Goal: Task Accomplishment & Management: Complete application form

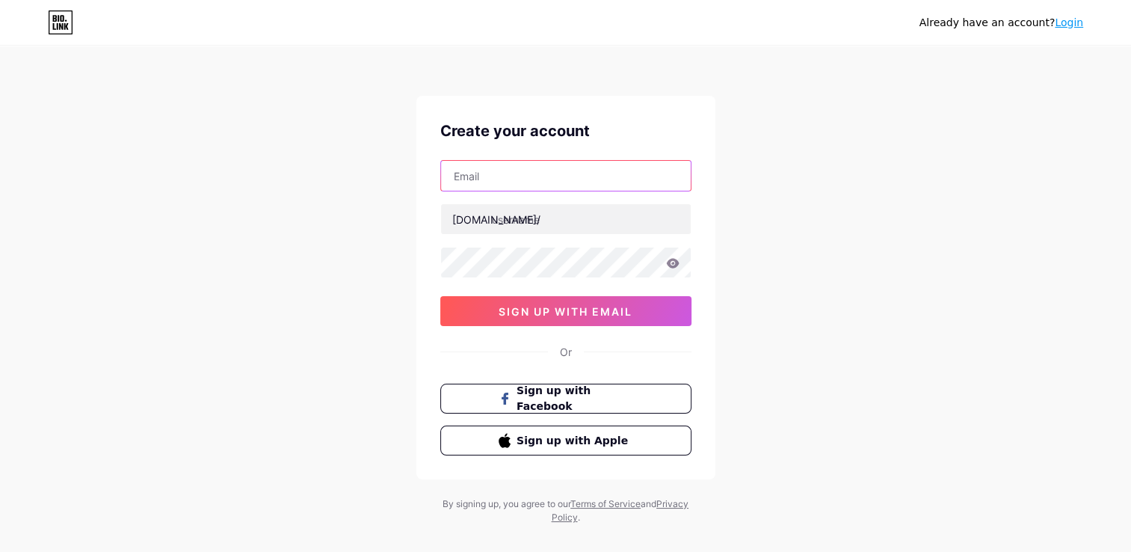
click at [526, 172] on input "text" at bounding box center [566, 176] width 250 height 30
type input "[EMAIL_ADDRESS][DOMAIN_NAME]"
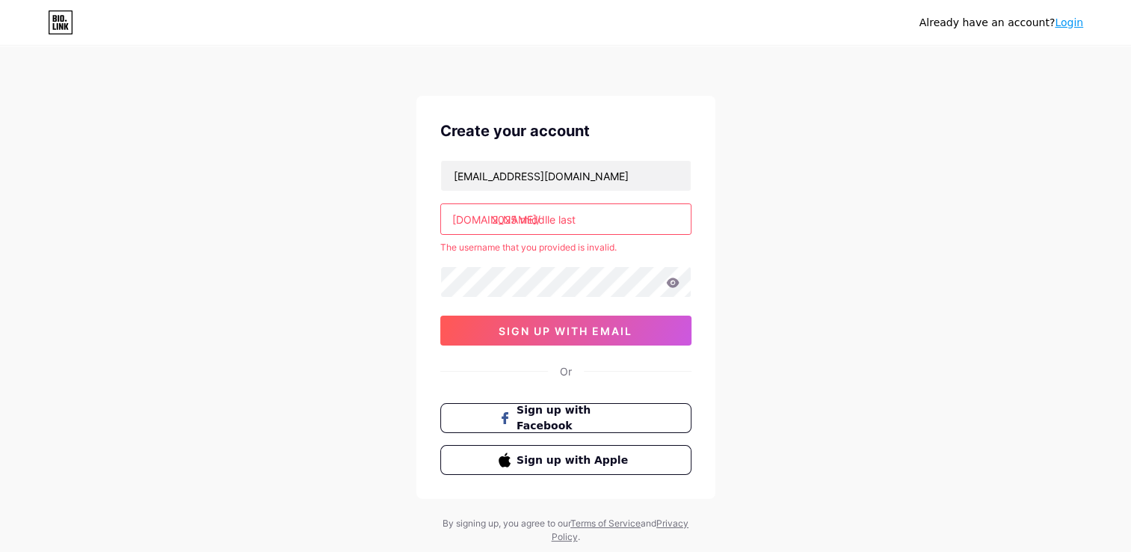
drag, startPoint x: 568, startPoint y: 223, endPoint x: 469, endPoint y: 236, distance: 99.5
click at [431, 235] on div "Create your account [EMAIL_ADDRESS][DOMAIN_NAME] [DOMAIN_NAME]/ 2025 middlle la…" at bounding box center [565, 297] width 299 height 403
click at [594, 213] on input "2025 middlle last" at bounding box center [566, 219] width 250 height 30
type input "2"
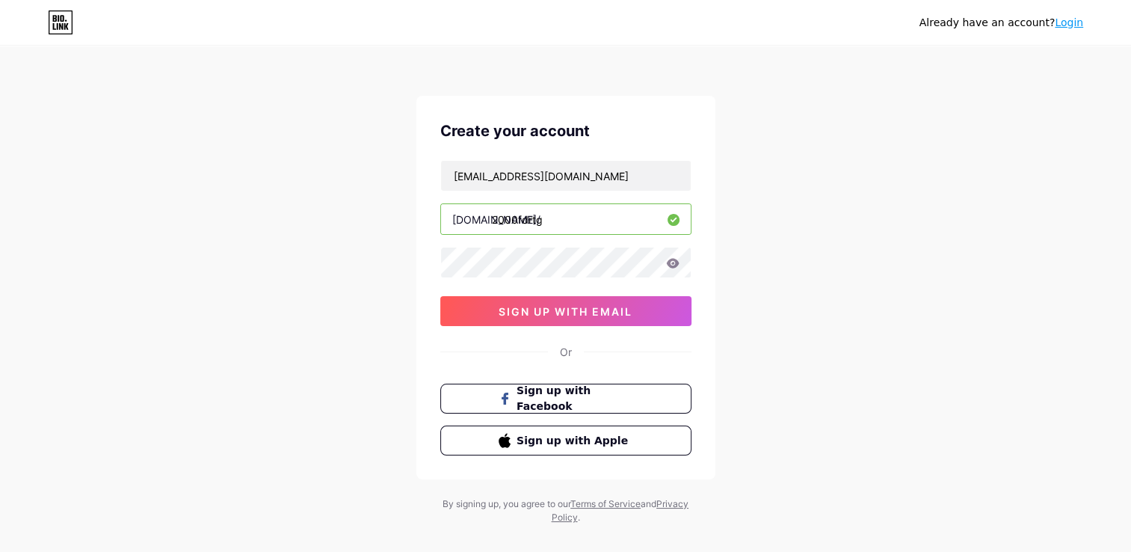
type input "2000fdrtg"
click at [643, 315] on button "sign up with email" at bounding box center [565, 311] width 251 height 30
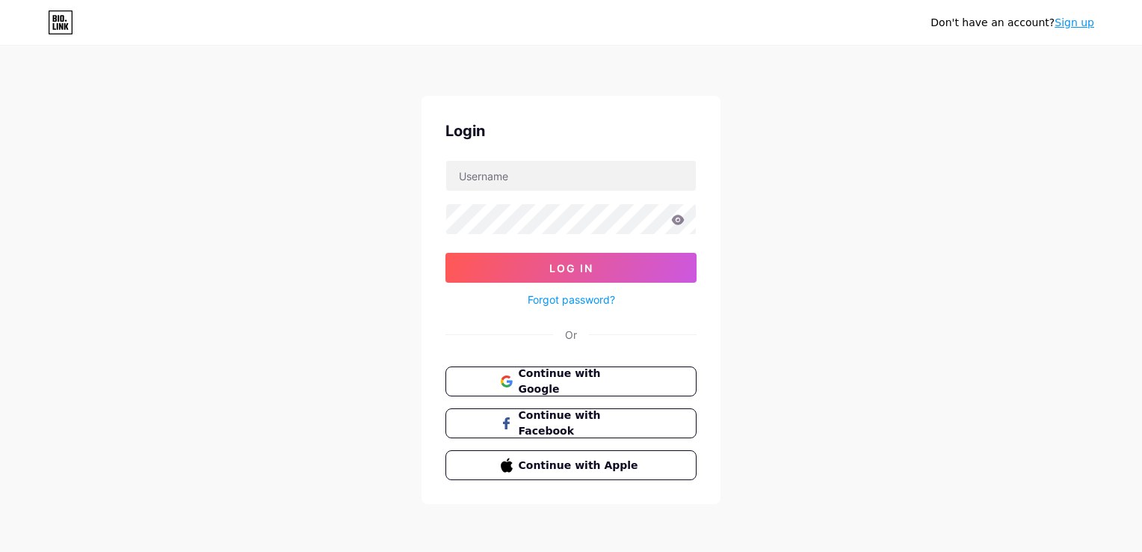
click at [562, 303] on link "Forgot password?" at bounding box center [571, 299] width 87 height 16
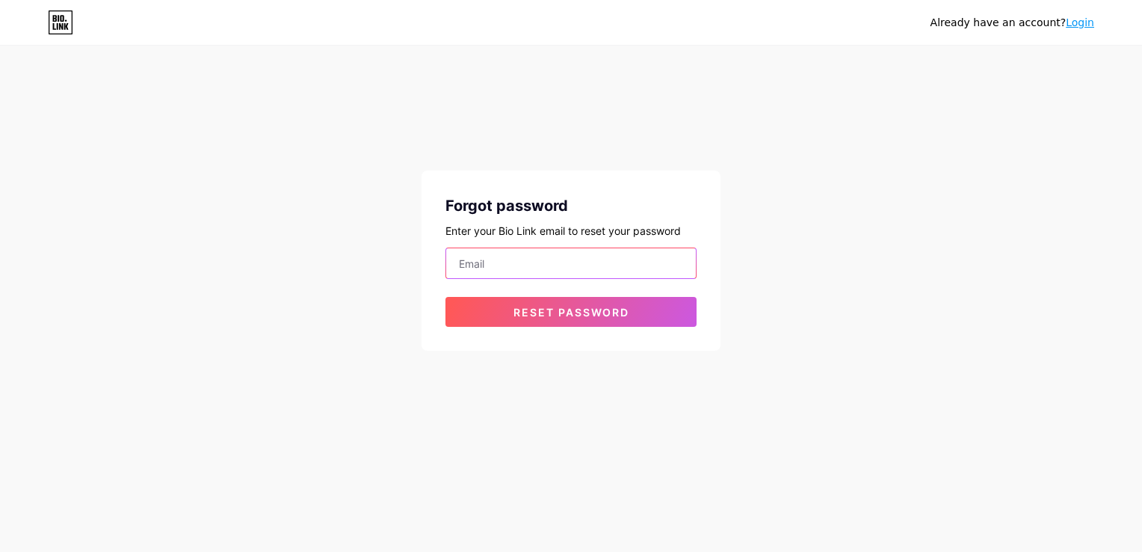
click at [510, 262] on input "email" at bounding box center [571, 263] width 250 height 30
type input "[EMAIL_ADDRESS][DOMAIN_NAME]"
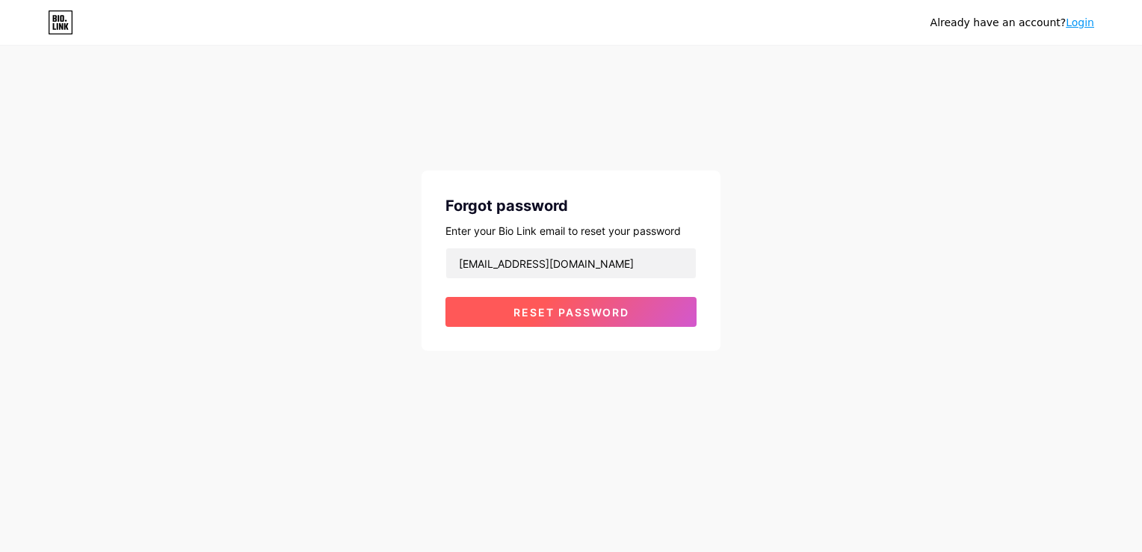
click at [546, 312] on span "Reset password" at bounding box center [571, 312] width 116 height 13
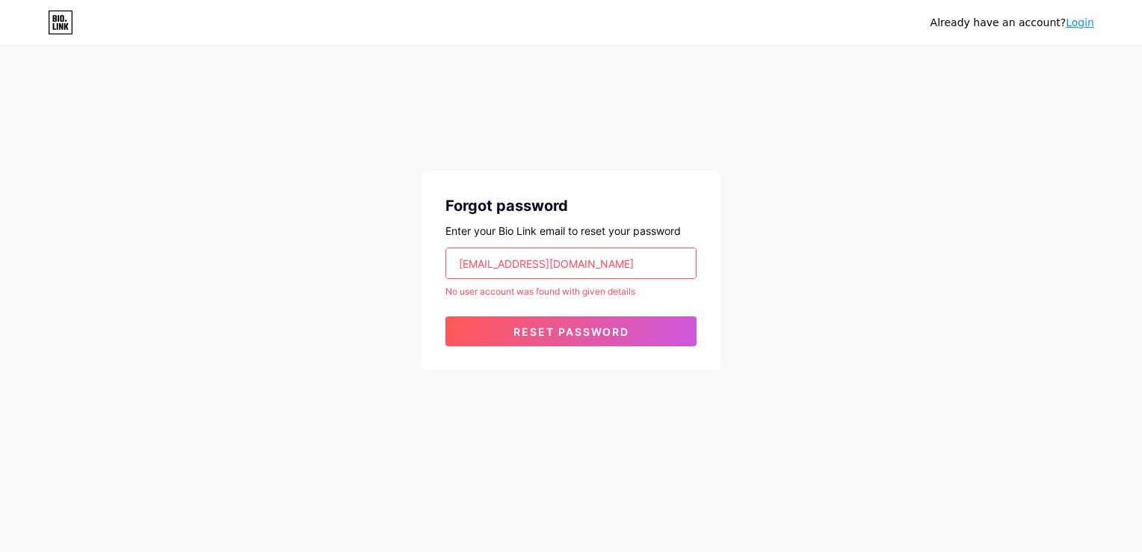
drag, startPoint x: 591, startPoint y: 270, endPoint x: 321, endPoint y: 282, distance: 270.1
click at [322, 282] on div "Already have an account? Login Forgot password Enter your Bio Link email to res…" at bounding box center [571, 209] width 1142 height 418
click at [506, 267] on input "email" at bounding box center [571, 263] width 250 height 30
type input "[EMAIL_ADDRESS][DOMAIN_NAME]"
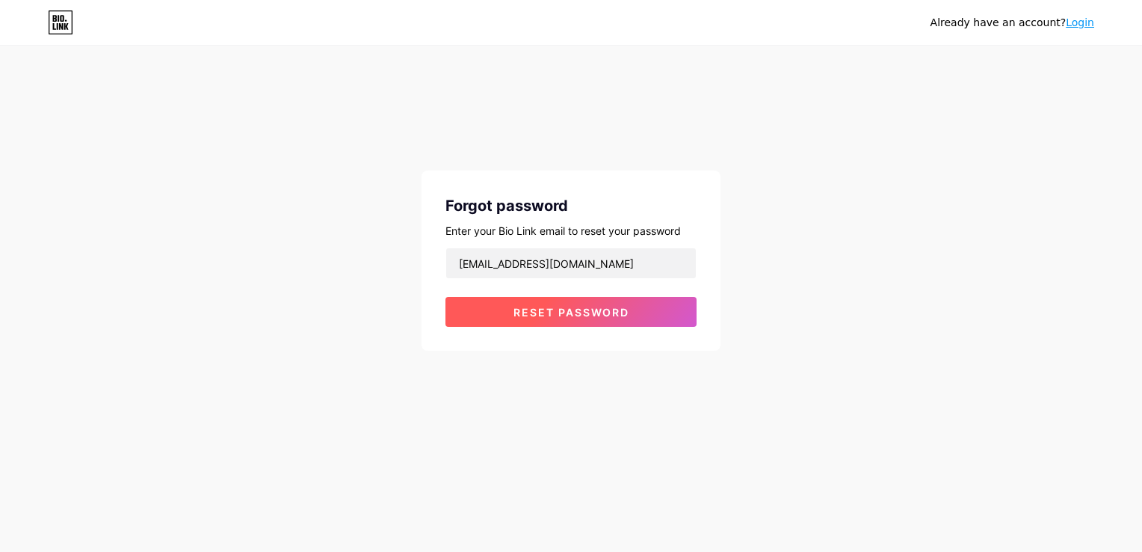
click at [541, 306] on span "Reset password" at bounding box center [571, 312] width 116 height 13
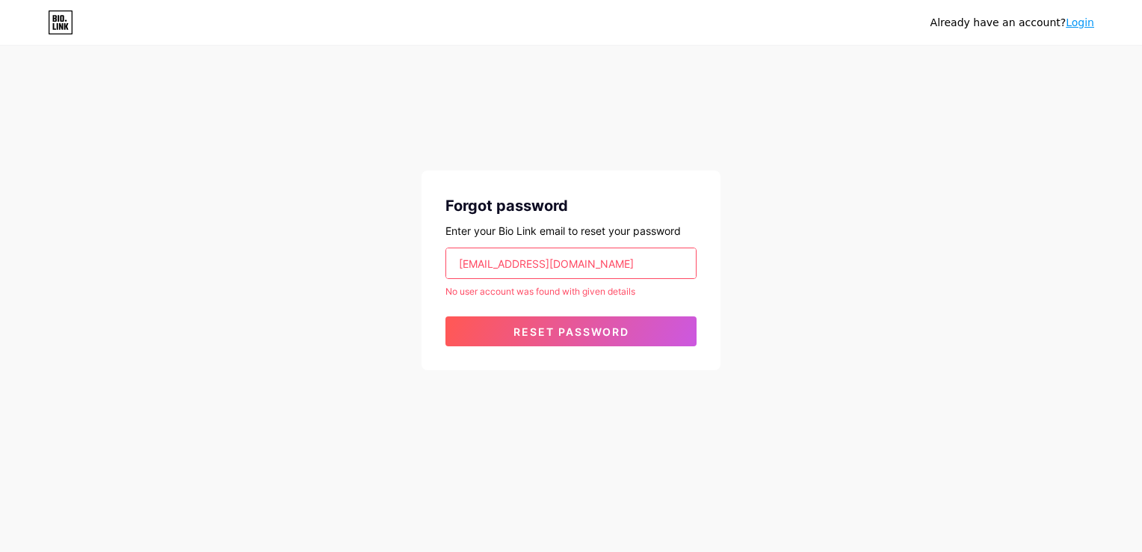
click at [1079, 23] on link "Login" at bounding box center [1080, 22] width 28 height 12
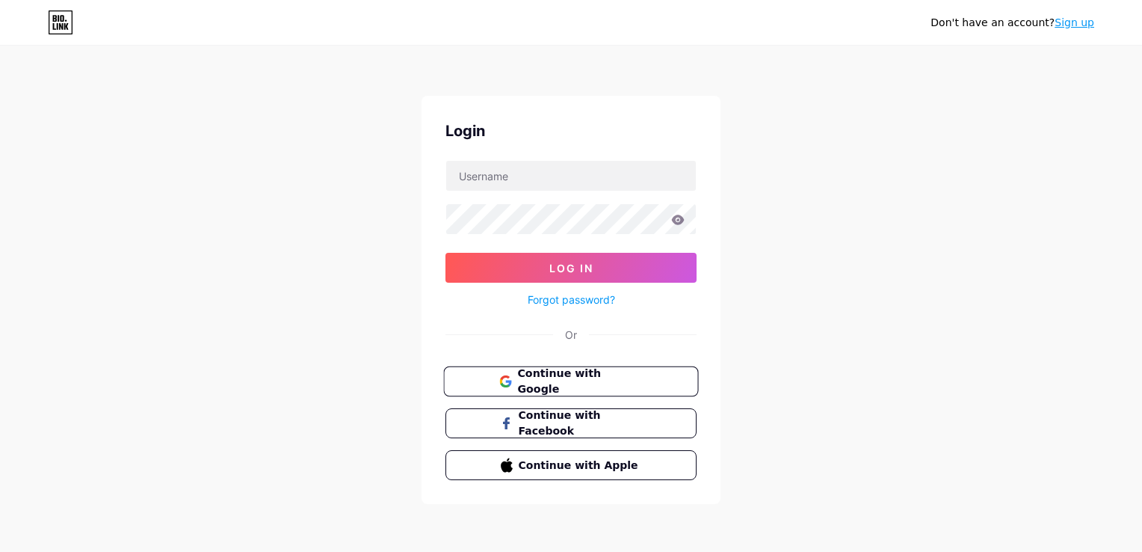
click at [559, 376] on span "Continue with Google" at bounding box center [579, 381] width 125 height 32
